Goal: Consume media (video, audio)

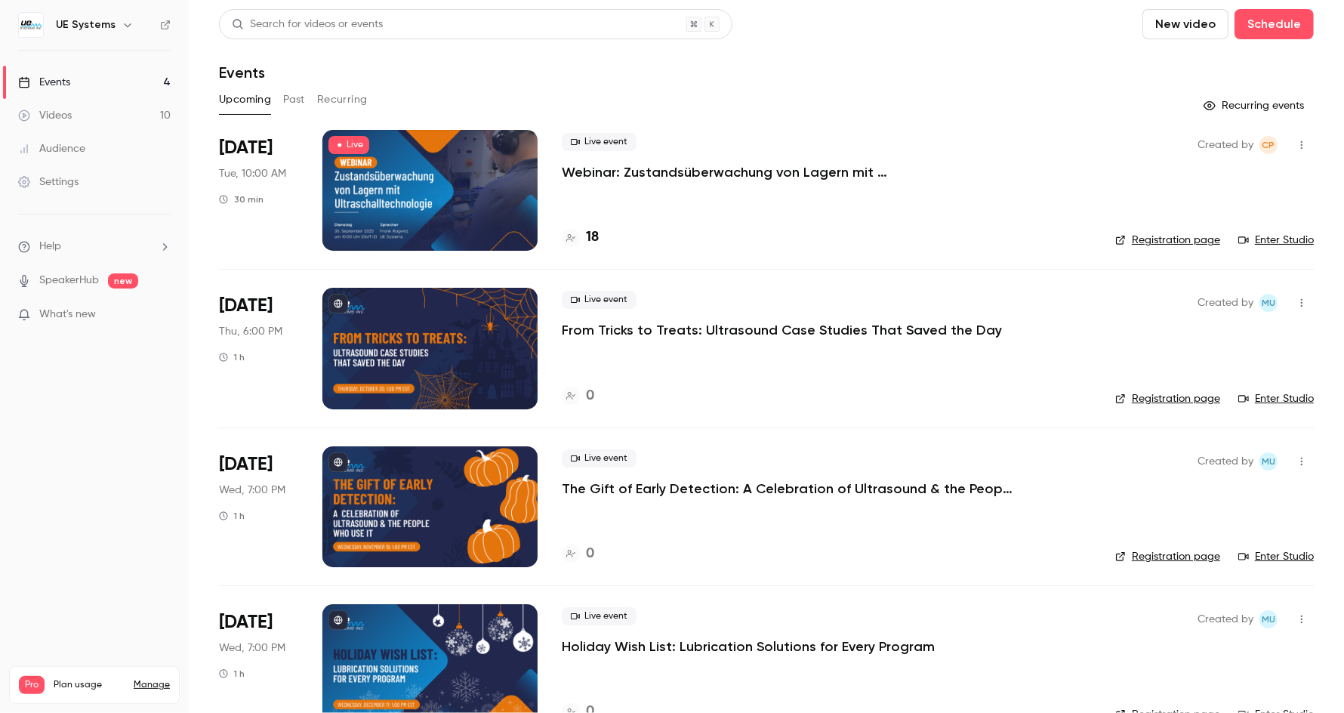
click at [640, 171] on p "Webinar: Zustandsüberwachung von Lagern mit Ultraschalltechnologie" at bounding box center [788, 172] width 453 height 18
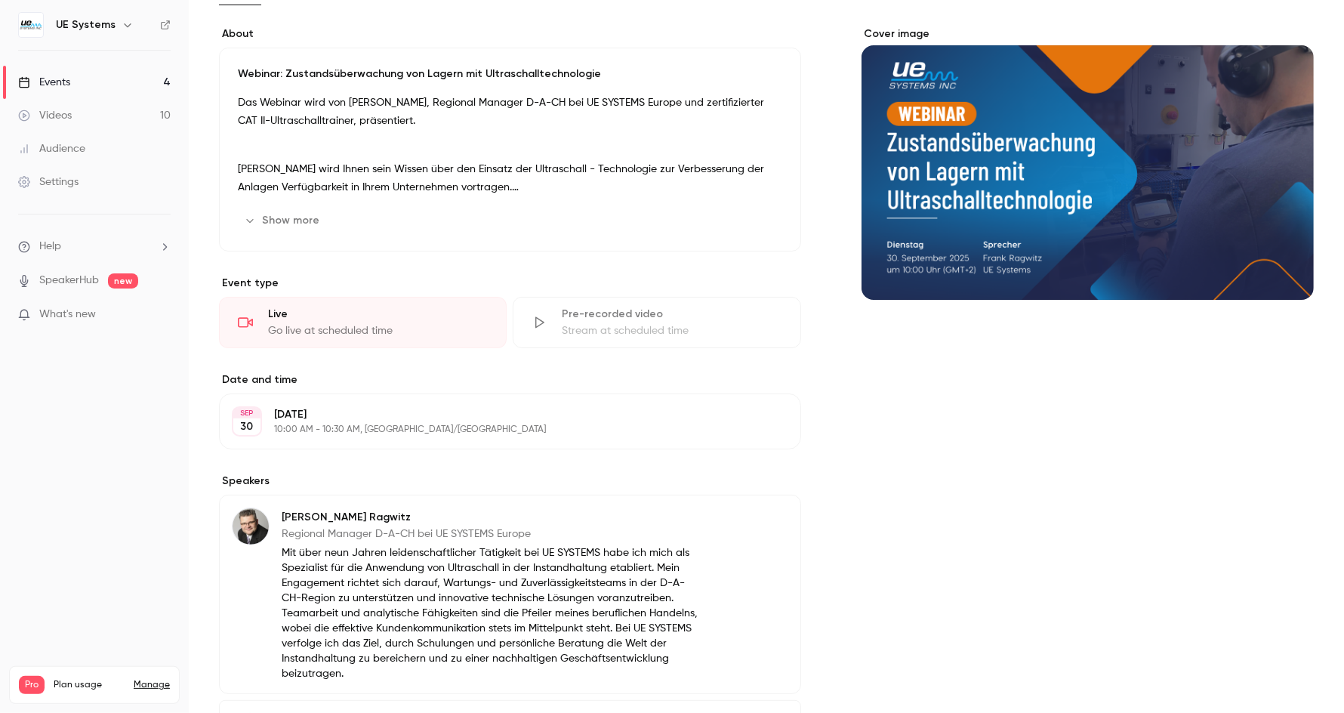
scroll to position [248, 0]
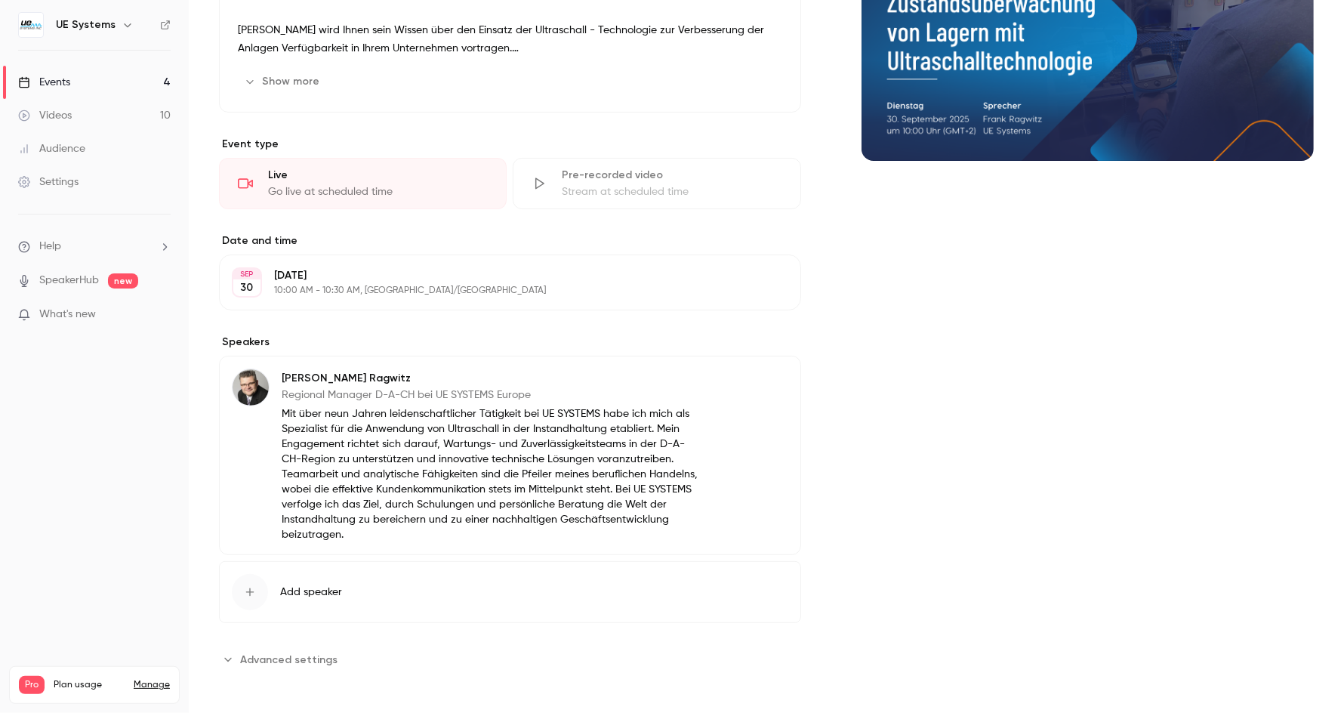
click at [300, 659] on span "Advanced settings" at bounding box center [288, 660] width 97 height 16
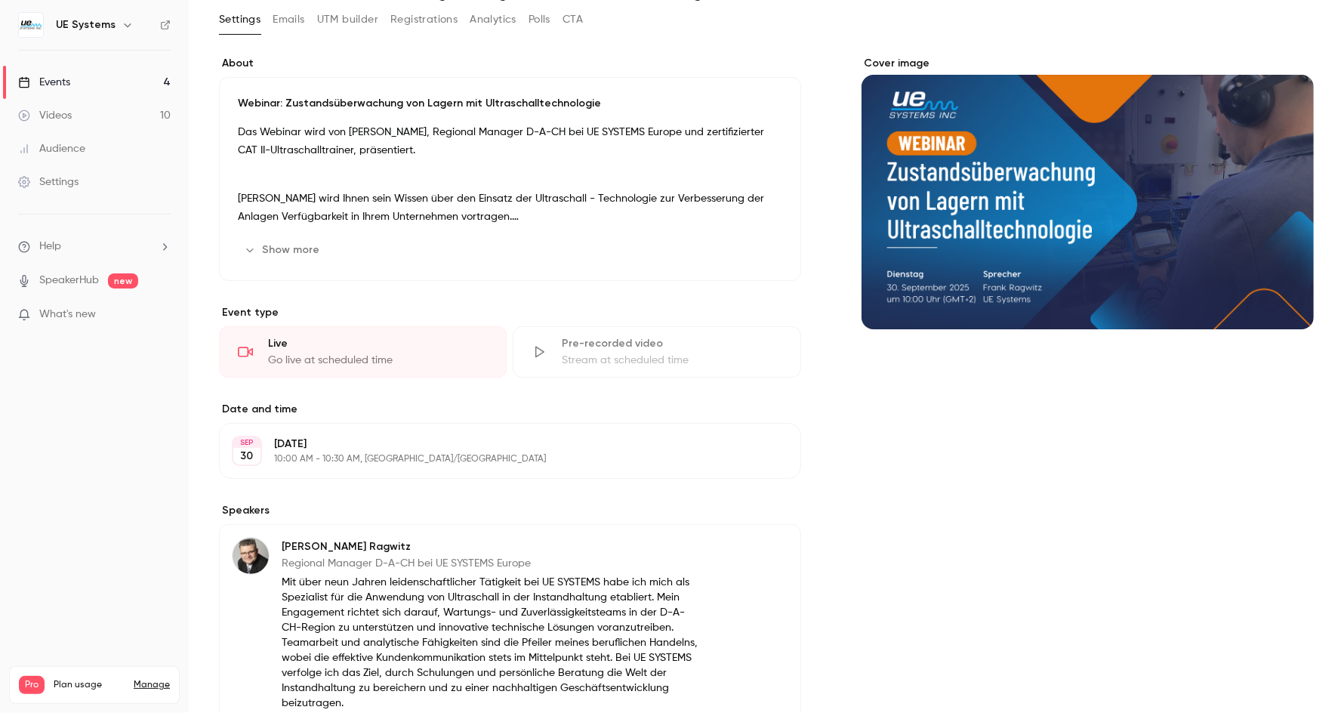
scroll to position [0, 0]
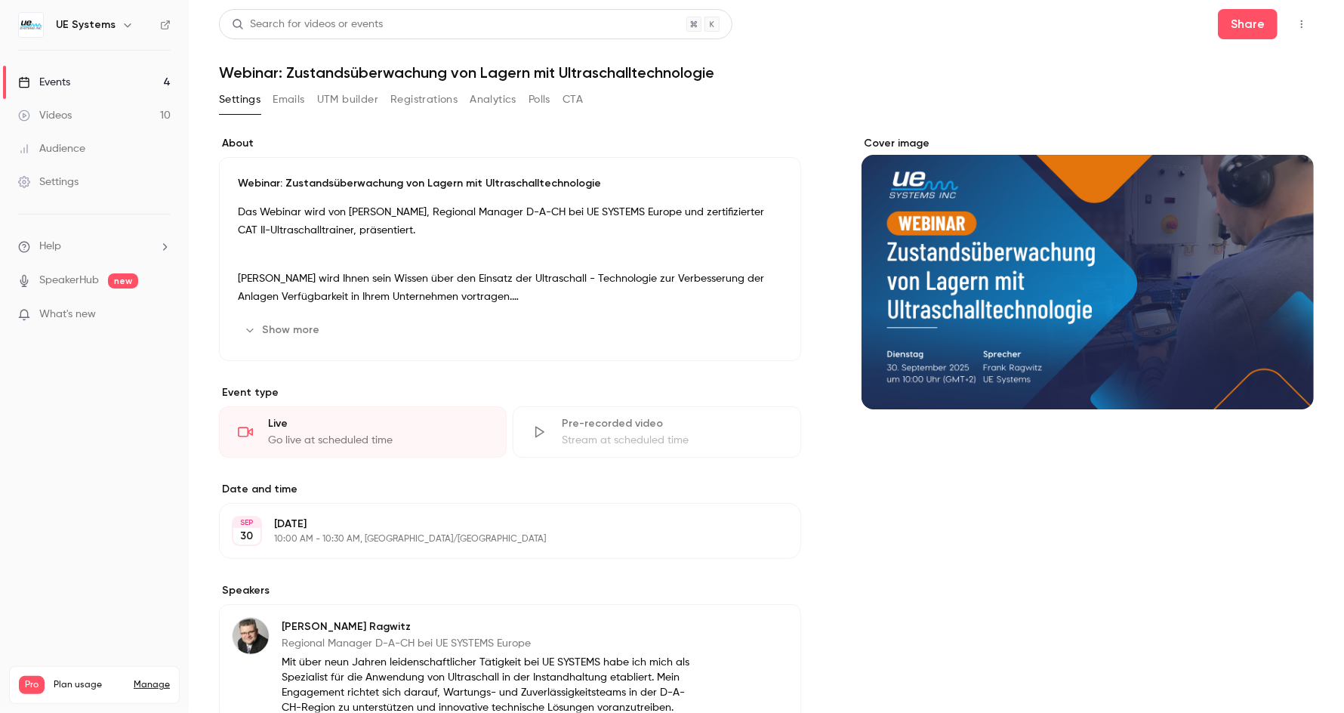
click at [408, 442] on div "Go live at scheduled time" at bounding box center [378, 440] width 220 height 15
click at [1296, 24] on icon "button" at bounding box center [1302, 24] width 12 height 11
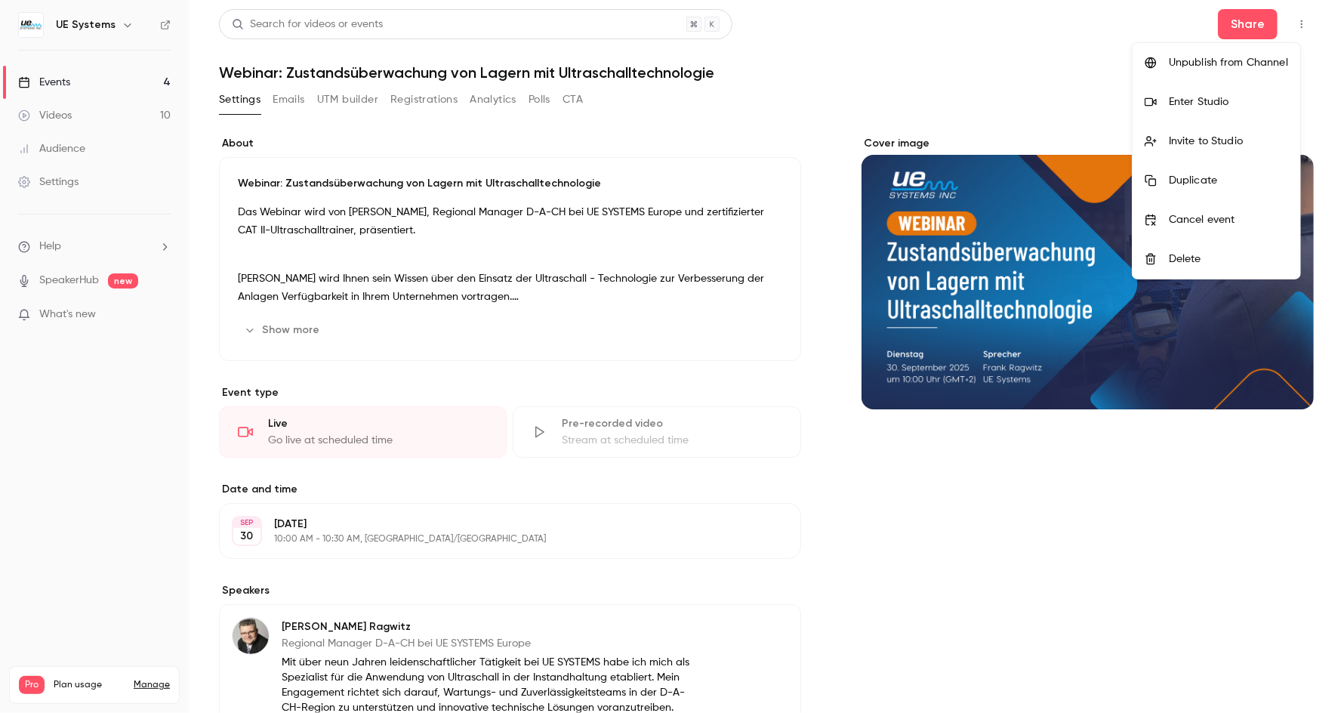
click at [1221, 103] on div "Enter Studio" at bounding box center [1228, 101] width 119 height 15
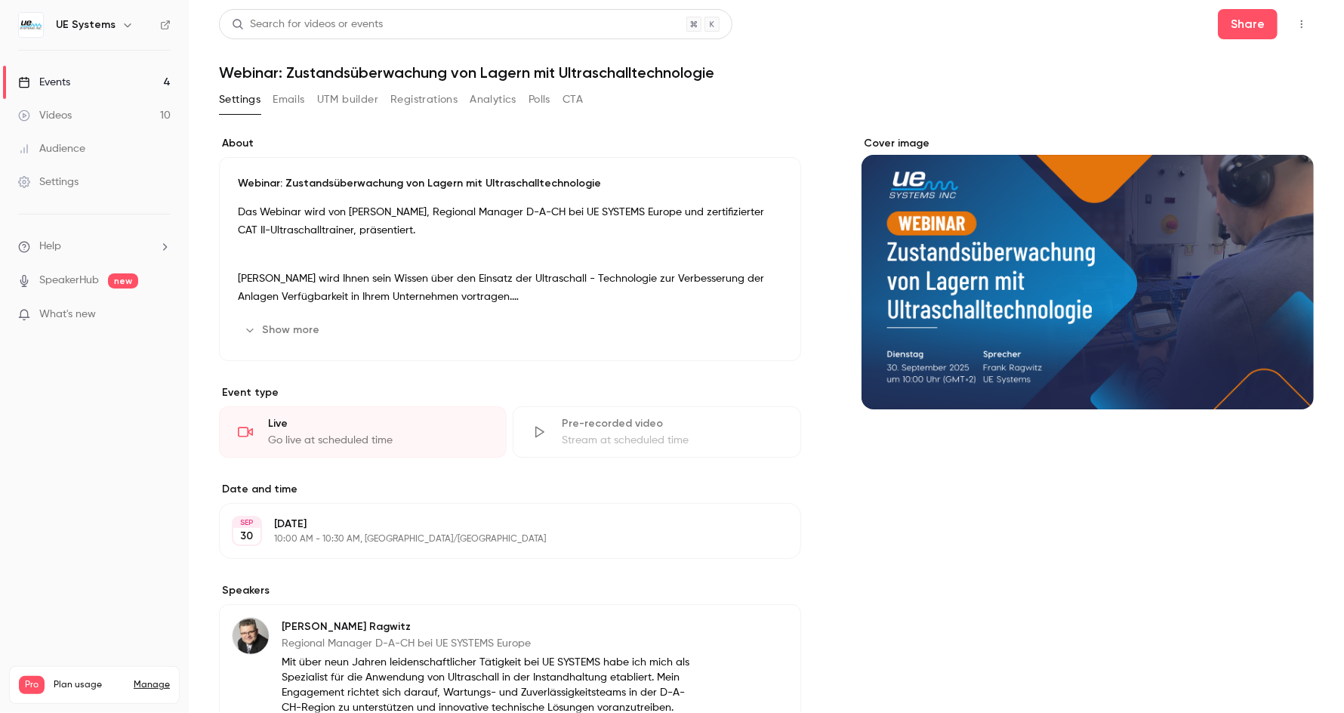
click at [1287, 30] on div at bounding box center [1219, 68] width 211 height 121
click at [1296, 20] on icon "button" at bounding box center [1302, 24] width 12 height 11
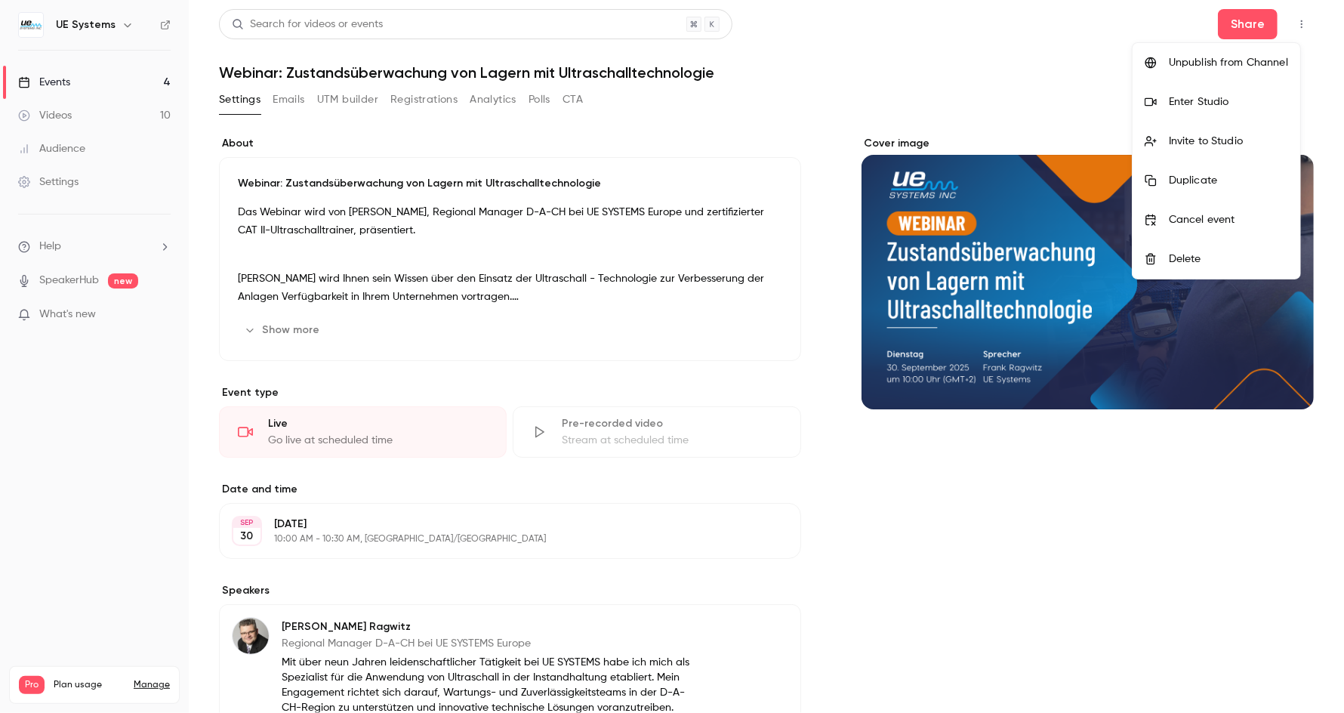
click at [1223, 103] on div "Enter Studio" at bounding box center [1228, 101] width 119 height 15
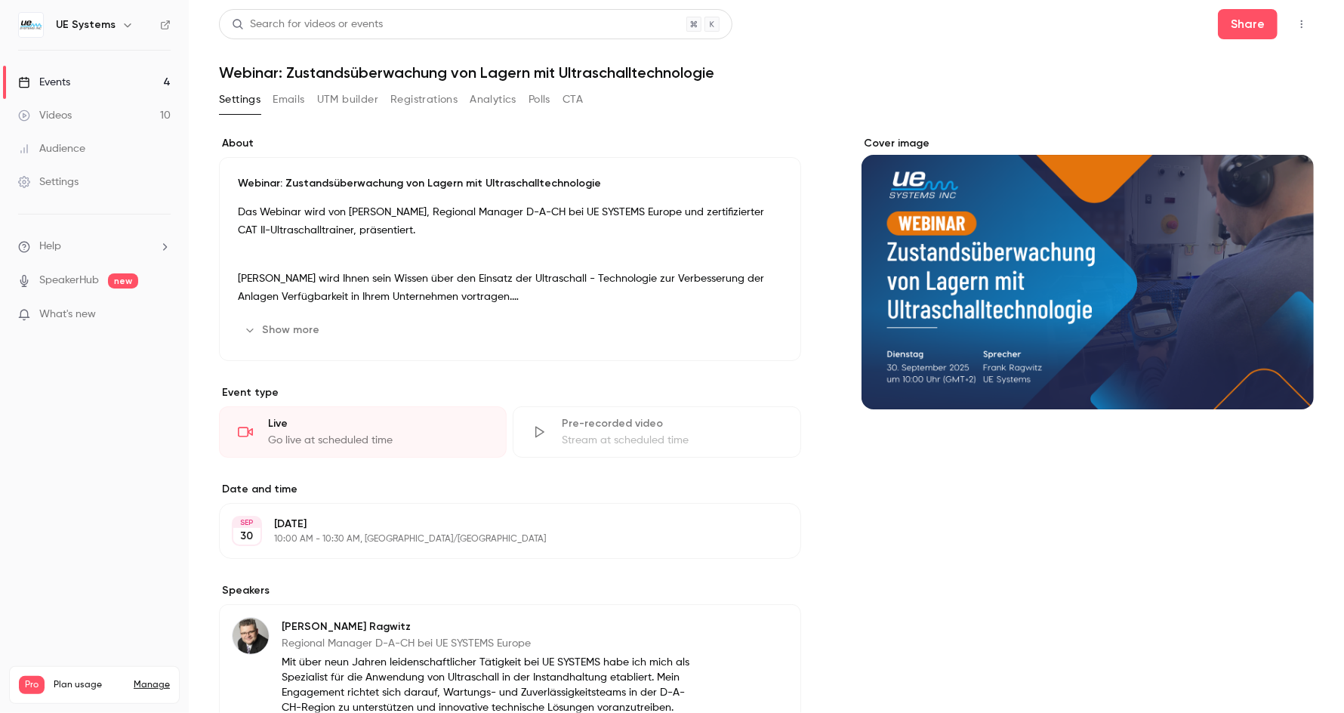
click at [297, 327] on button "Show more" at bounding box center [283, 330] width 91 height 24
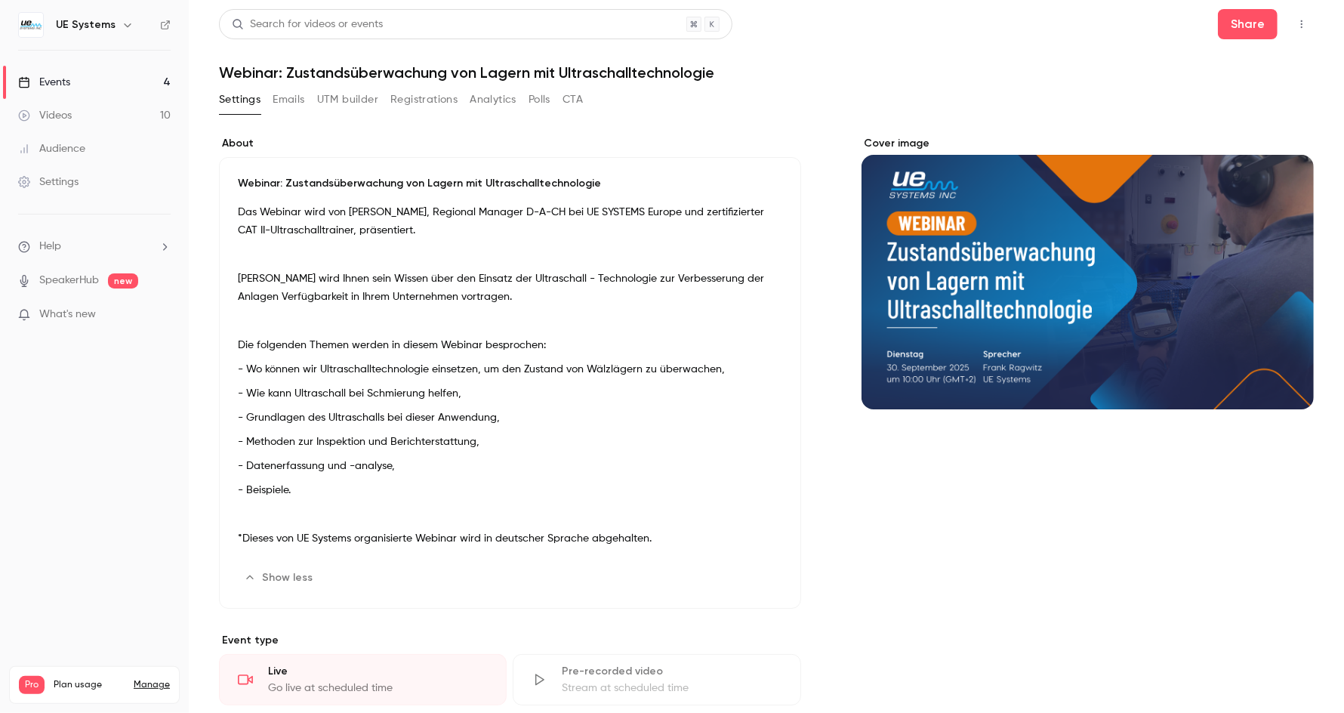
click at [1293, 32] on button "button" at bounding box center [1302, 24] width 24 height 24
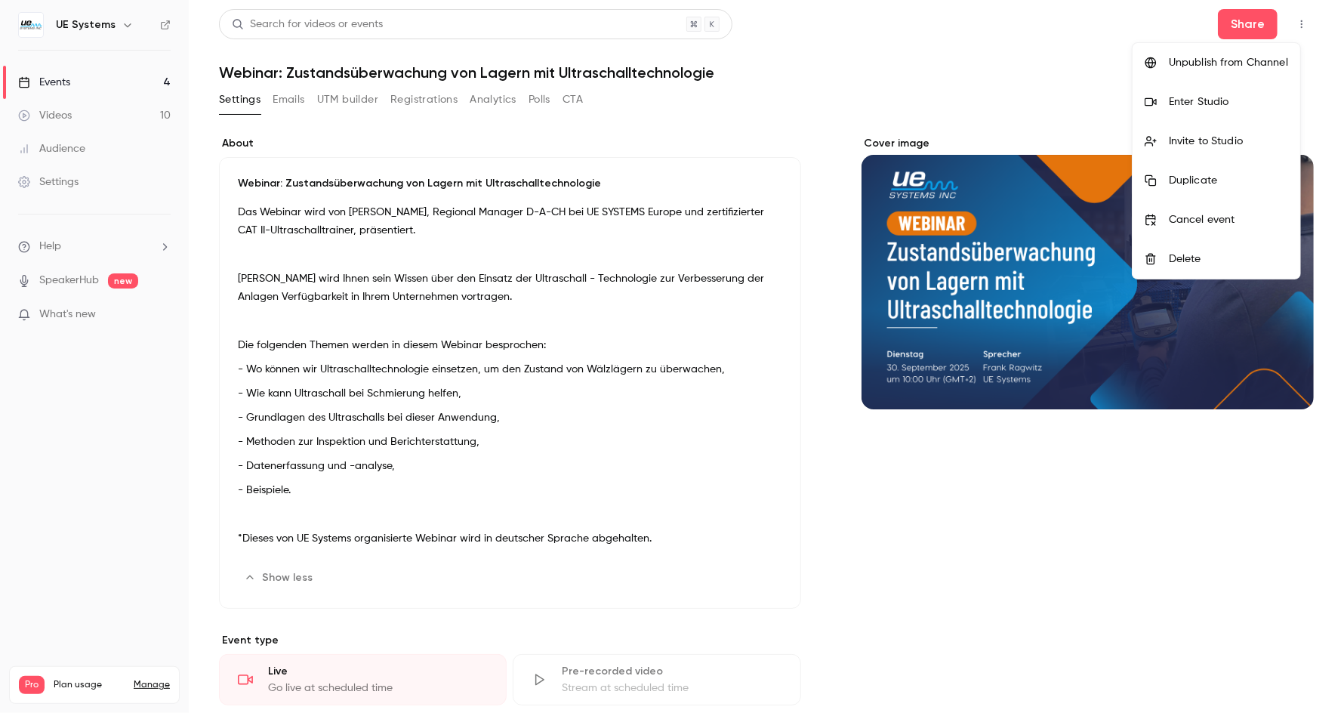
click at [1205, 98] on div "Enter Studio" at bounding box center [1228, 101] width 119 height 15
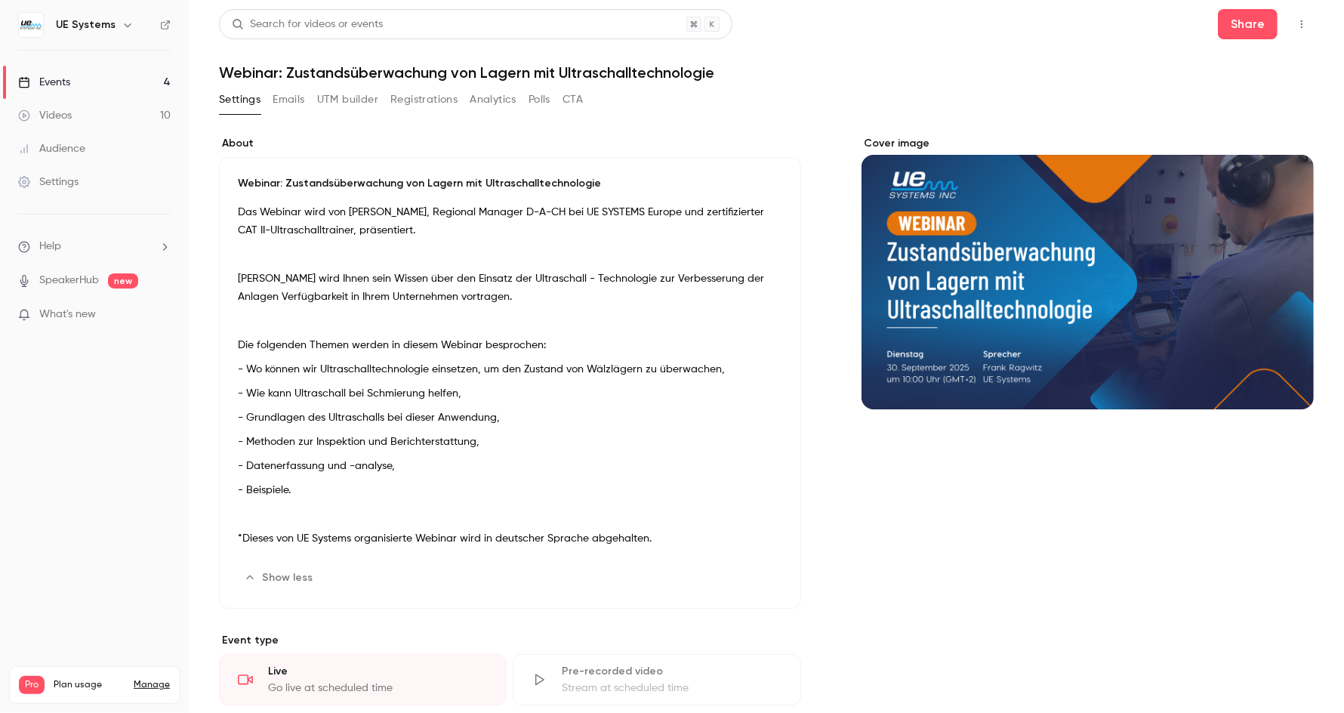
click at [42, 19] on div at bounding box center [31, 25] width 26 height 26
click at [31, 23] on img at bounding box center [31, 25] width 24 height 24
click at [122, 21] on icon "button" at bounding box center [128, 25] width 12 height 12
click at [302, 122] on div at bounding box center [672, 356] width 1344 height 713
click at [88, 115] on link "Videos 10" at bounding box center [94, 115] width 189 height 33
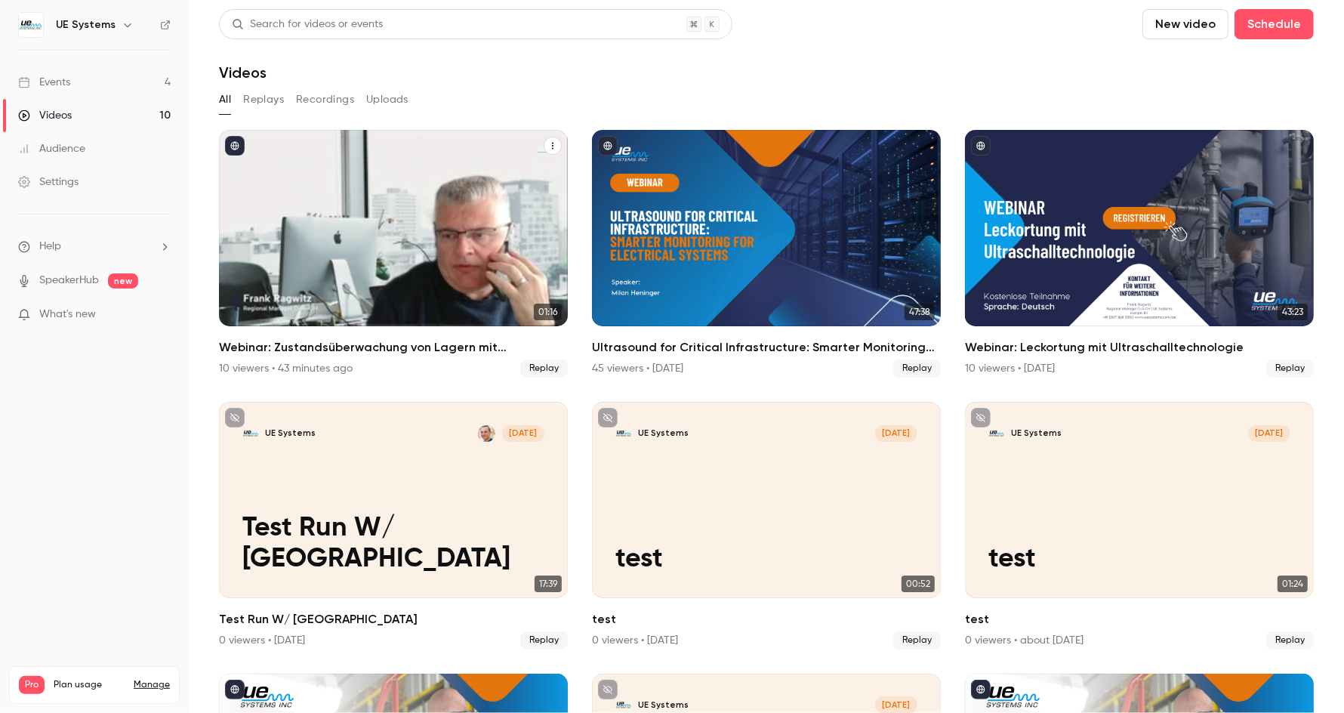
click at [548, 146] on icon "Webinar: Zustandsüberwachung von Lagern mit Ultraschalltechnologie" at bounding box center [552, 145] width 9 height 9
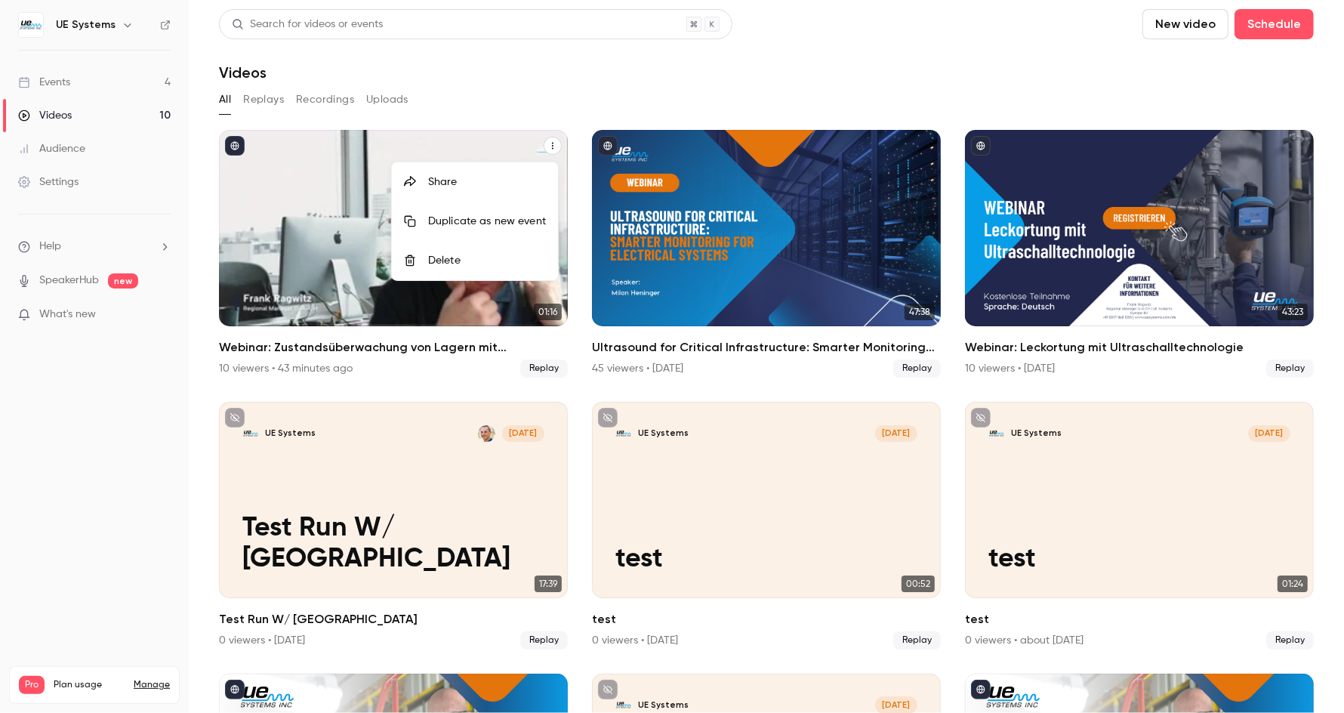
click at [571, 73] on div at bounding box center [672, 356] width 1344 height 713
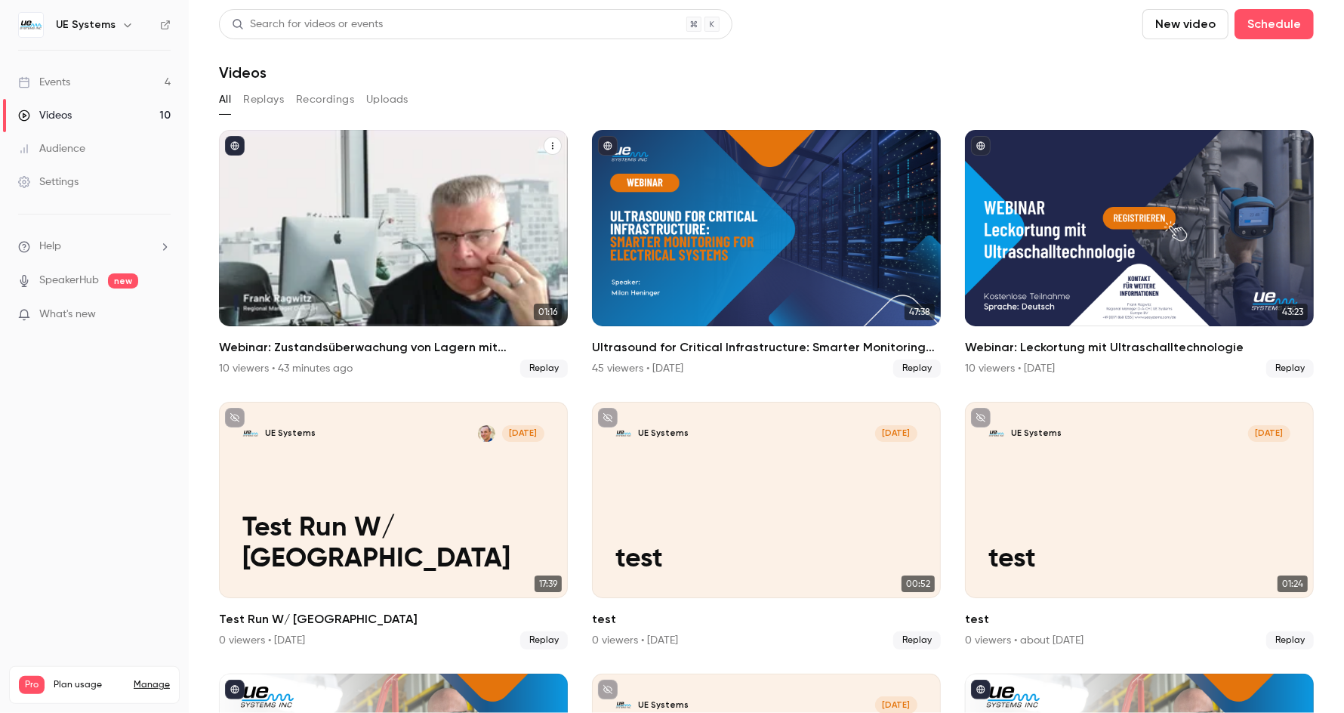
click at [495, 347] on h2 "Webinar: Zustandsüberwachung von Lagern mit Ultraschalltechnologie" at bounding box center [393, 347] width 349 height 18
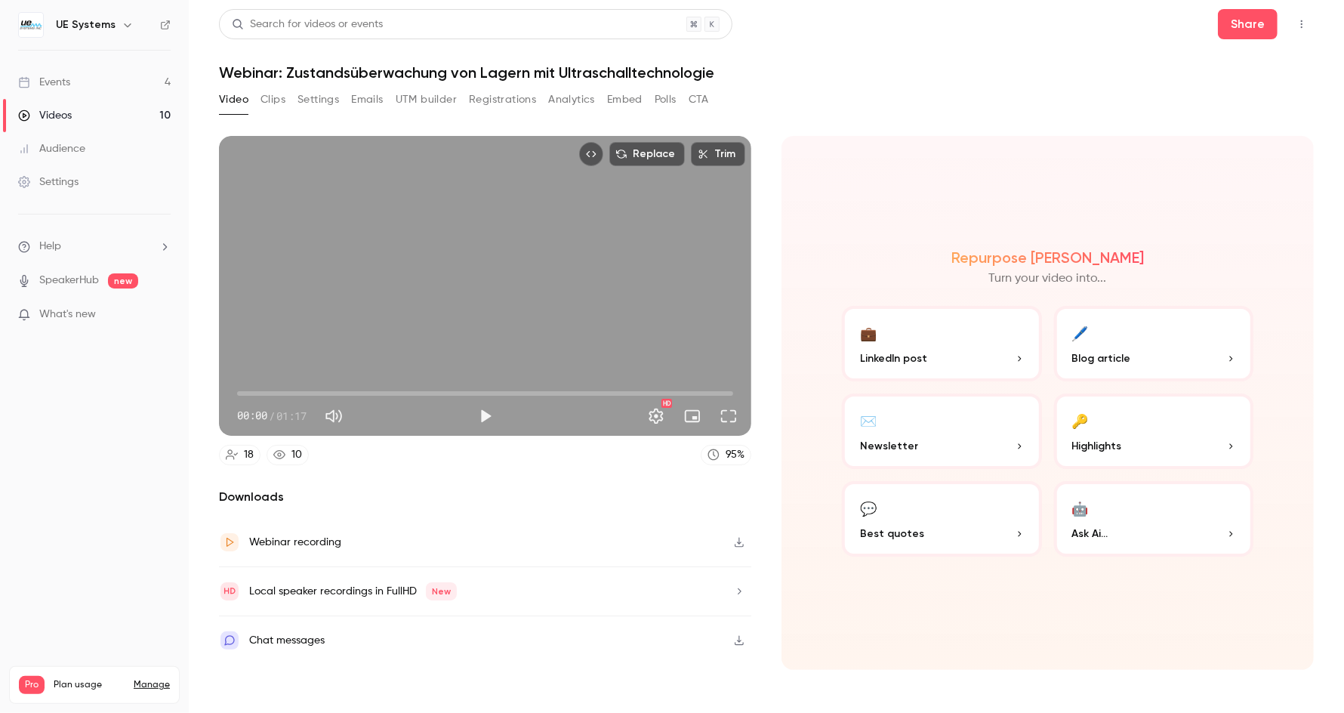
click at [1299, 24] on icon "Top Bar Actions" at bounding box center [1302, 24] width 12 height 11
click at [1091, 83] on div at bounding box center [672, 356] width 1344 height 713
click at [482, 418] on button "Play" at bounding box center [485, 416] width 30 height 30
click at [368, 396] on span "00:20" at bounding box center [485, 393] width 496 height 24
click at [421, 394] on span "00:21" at bounding box center [485, 393] width 496 height 24
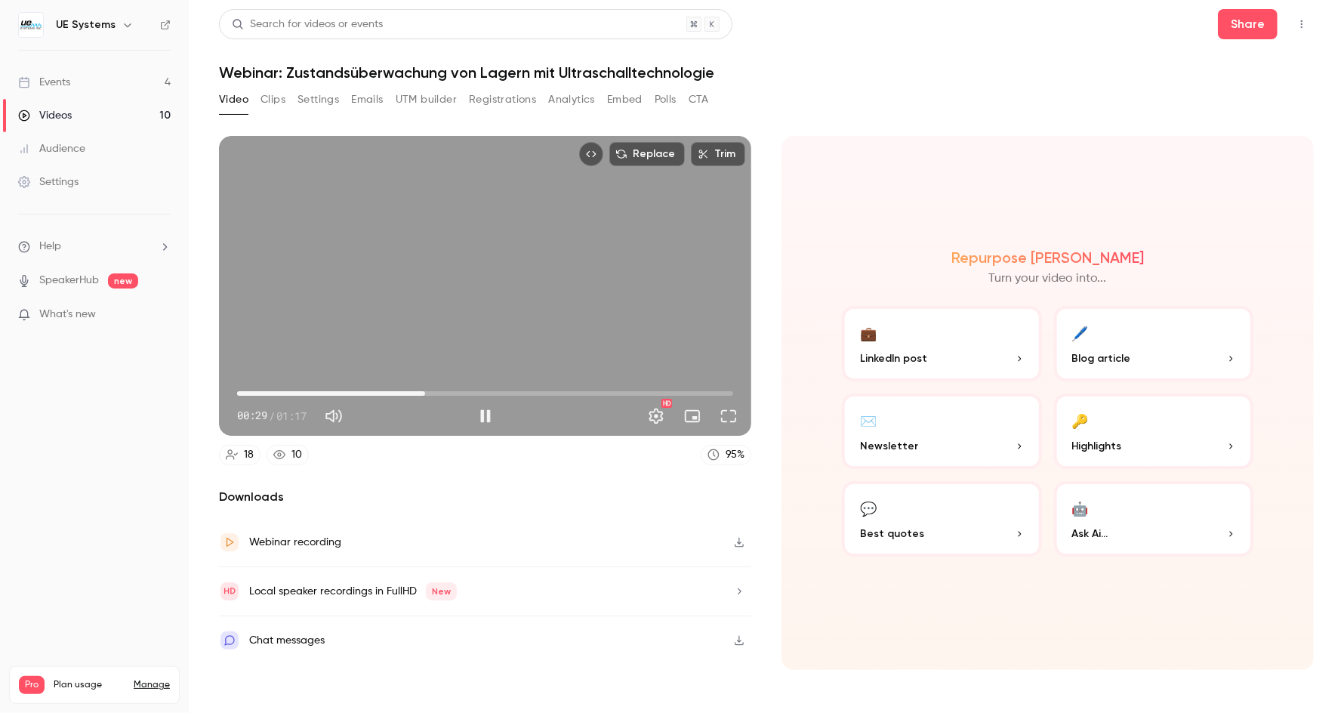
click at [516, 391] on span "00:29" at bounding box center [485, 393] width 496 height 24
click at [560, 398] on span "00:50" at bounding box center [485, 393] width 496 height 24
click at [655, 389] on span "00:51" at bounding box center [485, 393] width 496 height 24
type input "****"
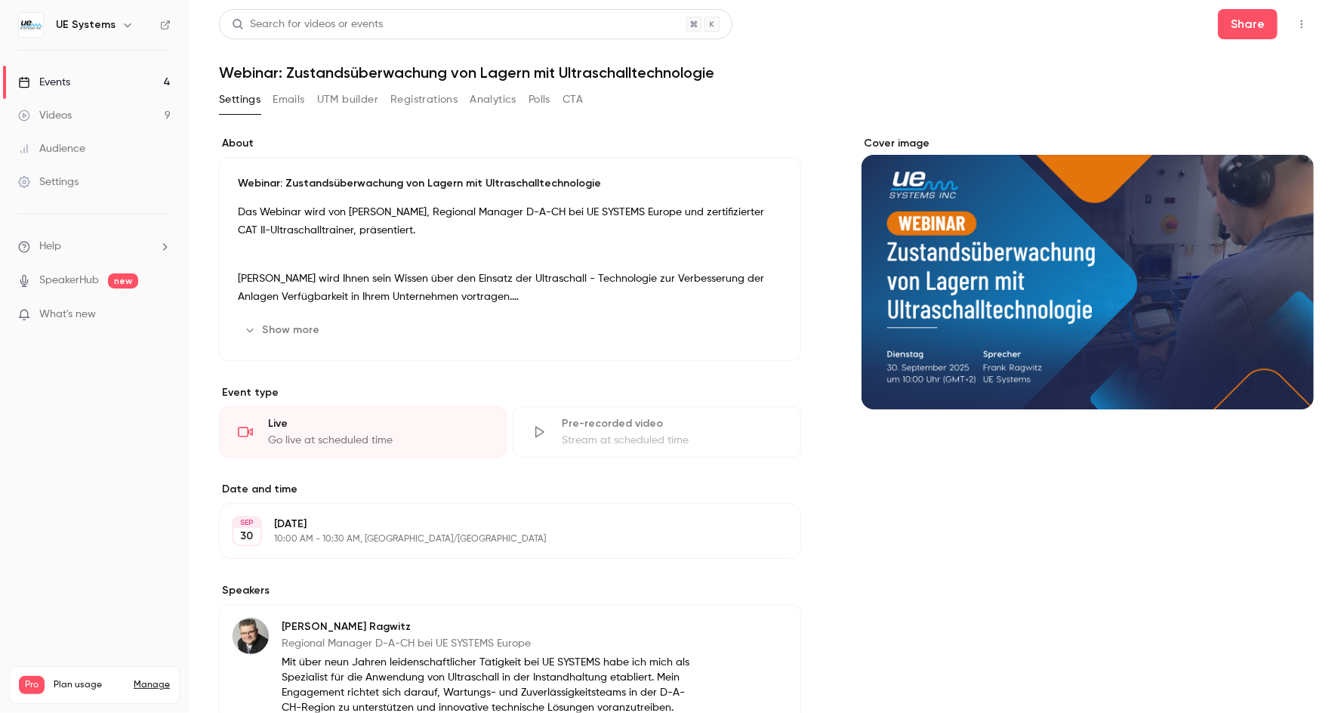
scroll to position [248, 0]
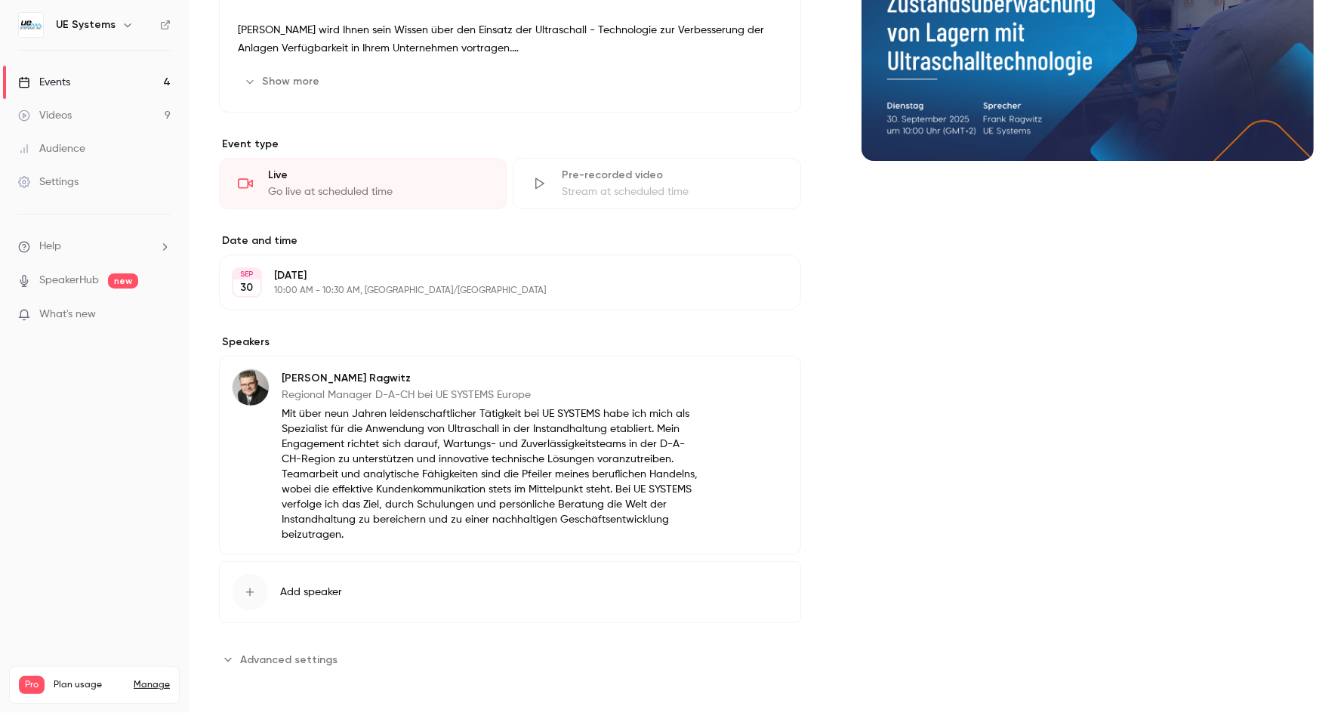
click at [331, 186] on div "Go live at scheduled time" at bounding box center [378, 191] width 220 height 15
click at [301, 652] on span "Advanced settings" at bounding box center [288, 660] width 97 height 16
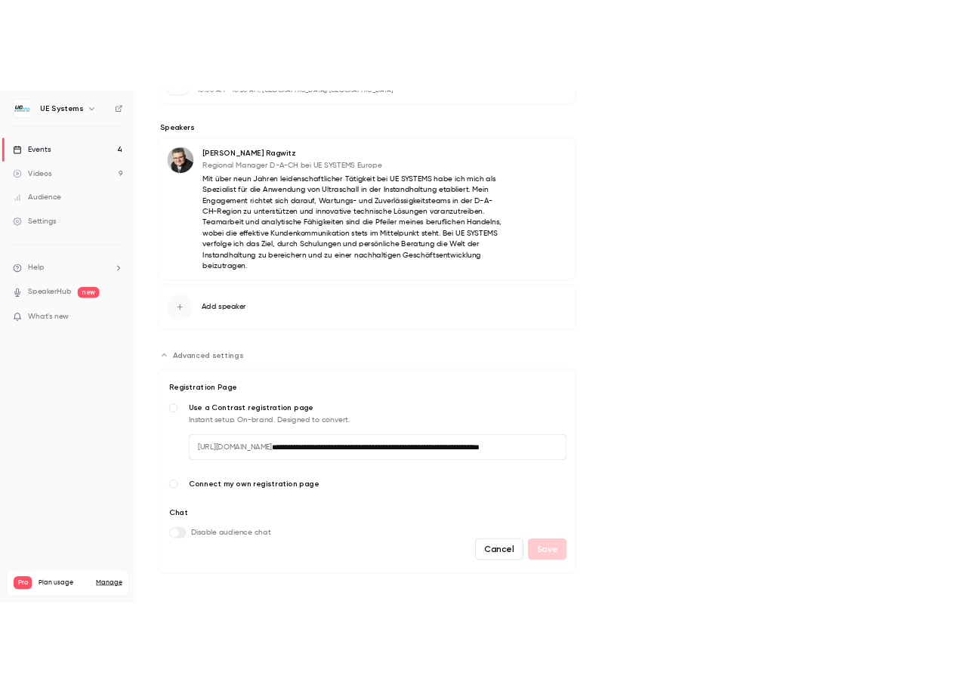
scroll to position [0, 0]
